Goal: Obtain resource: Download file/media

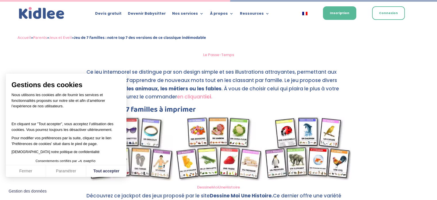
scroll to position [1249, 0]
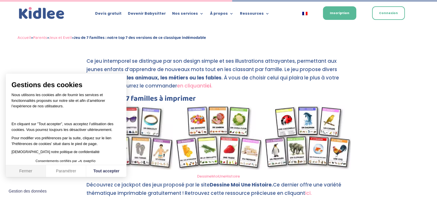
click at [30, 169] on button "Fermer" at bounding box center [26, 171] width 40 height 12
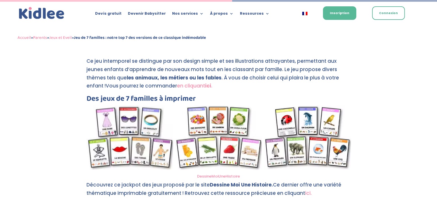
click at [206, 177] on link "DessineMoiUneHistoire" at bounding box center [218, 175] width 43 height 5
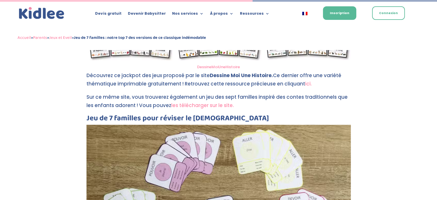
scroll to position [1336, 0]
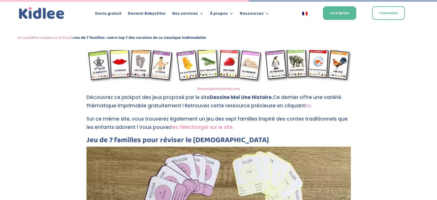
click at [206, 127] on link "les télécharger sur le site." at bounding box center [202, 127] width 63 height 7
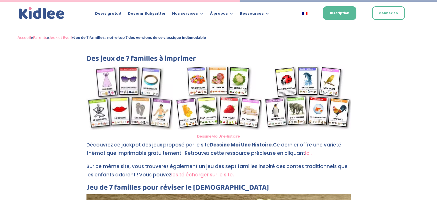
scroll to position [1263, 0]
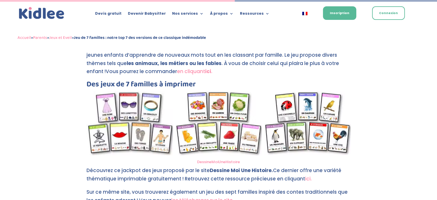
click at [305, 178] on link "ici." at bounding box center [308, 178] width 7 height 7
